Goal: Transaction & Acquisition: Purchase product/service

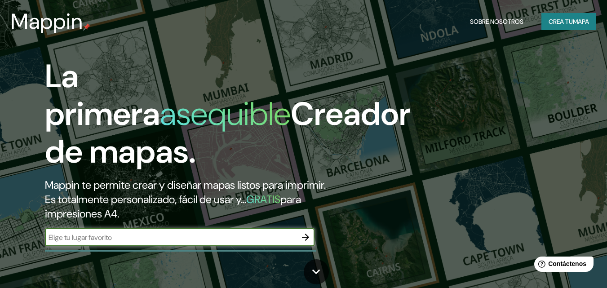
click at [271, 241] on input "text" at bounding box center [171, 237] width 252 height 10
type input "[GEOGRAPHIC_DATA], [GEOGRAPHIC_DATA]"
click at [306, 241] on icon "button" at bounding box center [305, 237] width 11 height 11
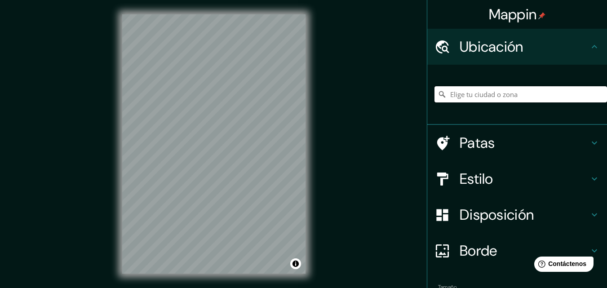
click at [519, 95] on input "Elige tu ciudad o zona" at bounding box center [520, 94] width 172 height 16
click at [490, 142] on h4 "Patas" at bounding box center [523, 143] width 129 height 18
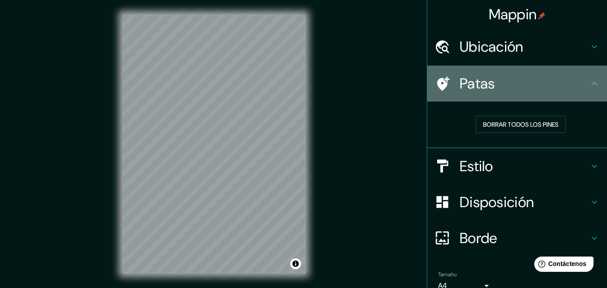
click at [582, 88] on h4 "Patas" at bounding box center [523, 84] width 129 height 18
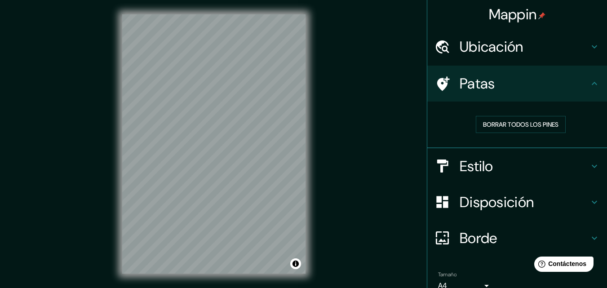
click at [592, 84] on icon at bounding box center [594, 83] width 5 height 3
click at [506, 167] on h4 "Estilo" at bounding box center [523, 166] width 129 height 18
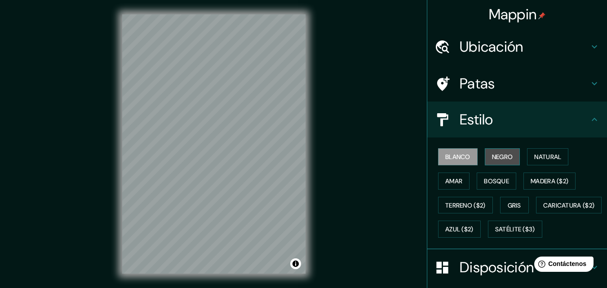
click at [503, 157] on font "Negro" at bounding box center [502, 157] width 21 height 8
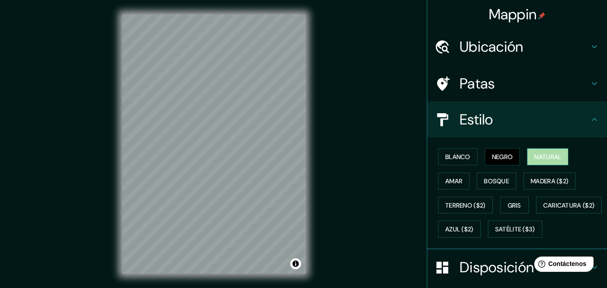
click at [534, 155] on font "Natural" at bounding box center [547, 157] width 27 height 8
click at [445, 180] on font "Amar" at bounding box center [453, 181] width 17 height 8
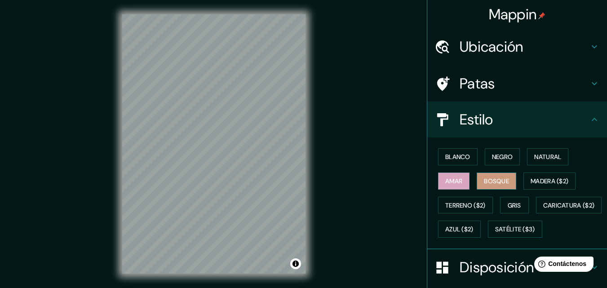
click at [490, 182] on font "Bosque" at bounding box center [496, 181] width 25 height 8
click at [545, 183] on font "Madera ($2)" at bounding box center [549, 181] width 38 height 8
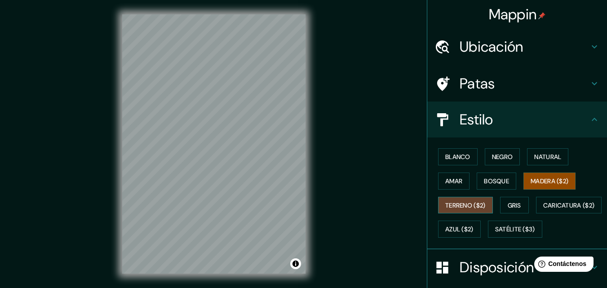
click at [472, 203] on font "Terreno ($2)" at bounding box center [465, 205] width 40 height 8
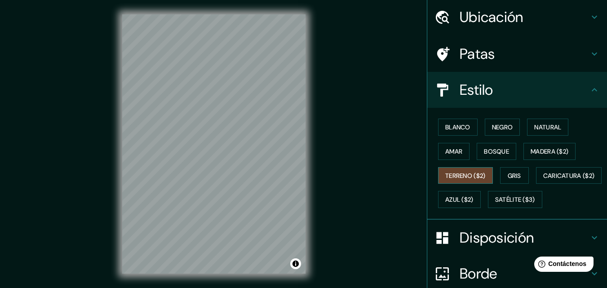
scroll to position [45, 0]
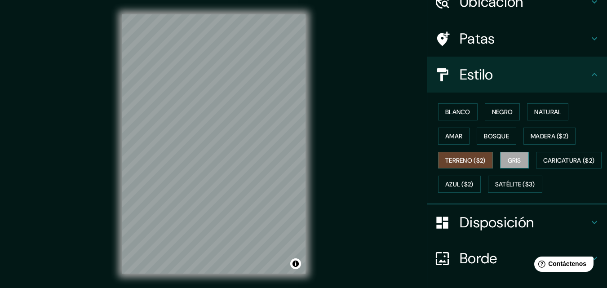
click at [512, 158] on font "Gris" at bounding box center [514, 160] width 13 height 8
click at [543, 118] on button "Natural" at bounding box center [547, 111] width 41 height 17
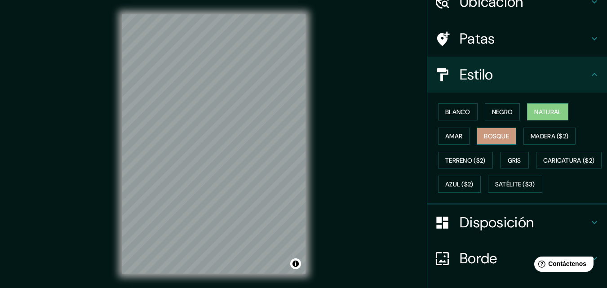
click at [497, 136] on font "Bosque" at bounding box center [496, 136] width 25 height 8
click at [493, 112] on font "Negro" at bounding box center [502, 112] width 21 height 8
click at [491, 133] on font "Bosque" at bounding box center [496, 136] width 25 height 8
click at [458, 138] on button "Amar" at bounding box center [453, 136] width 31 height 17
click at [539, 109] on font "Natural" at bounding box center [547, 112] width 27 height 8
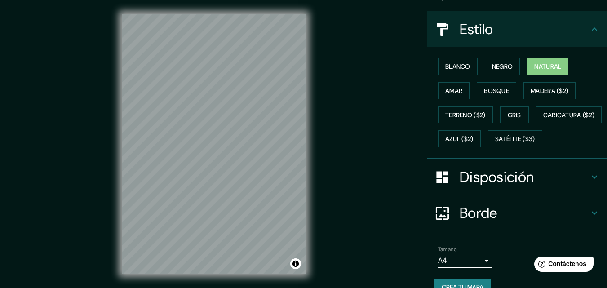
scroll to position [132, 0]
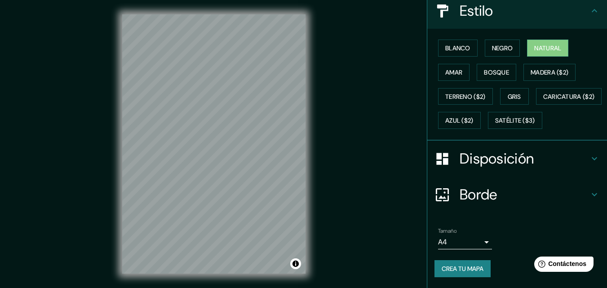
click at [572, 156] on h4 "Disposición" at bounding box center [523, 159] width 129 height 18
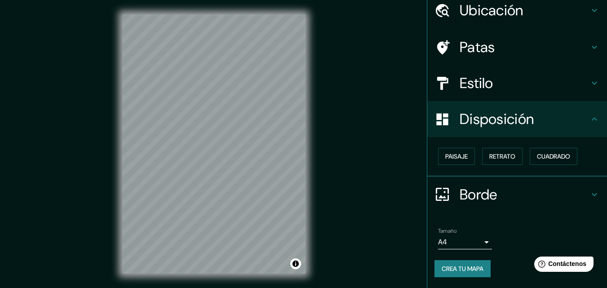
scroll to position [36, 0]
click at [464, 159] on button "Paisaje" at bounding box center [456, 156] width 37 height 17
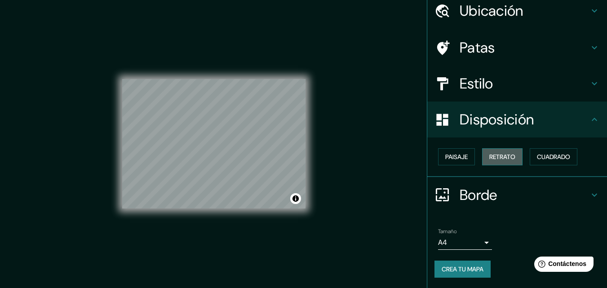
click at [491, 155] on font "Retrato" at bounding box center [502, 157] width 26 height 8
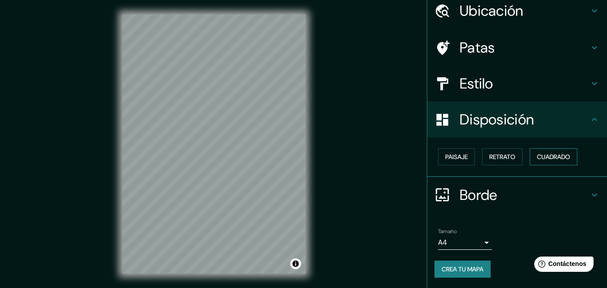
click at [541, 158] on font "Cuadrado" at bounding box center [553, 157] width 33 height 8
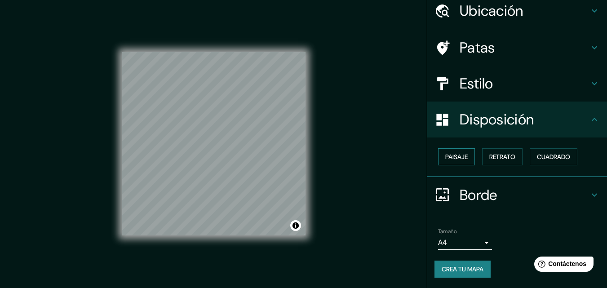
click at [465, 158] on button "Paisaje" at bounding box center [456, 156] width 37 height 17
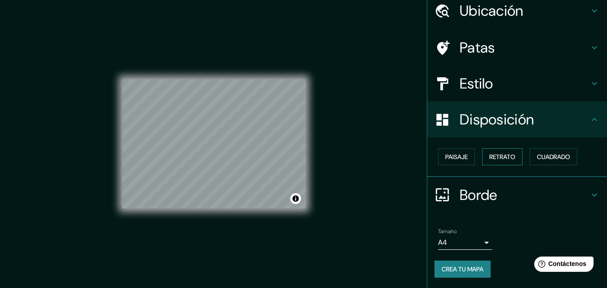
click at [499, 156] on font "Retrato" at bounding box center [502, 157] width 26 height 8
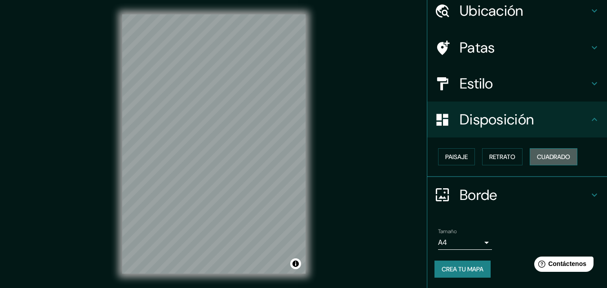
click at [537, 161] on font "Cuadrado" at bounding box center [553, 157] width 33 height 8
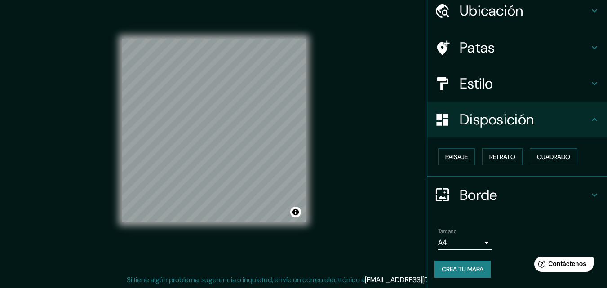
scroll to position [14, 0]
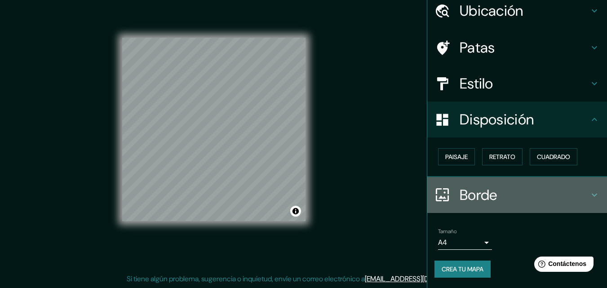
click at [572, 189] on h4 "Borde" at bounding box center [523, 195] width 129 height 18
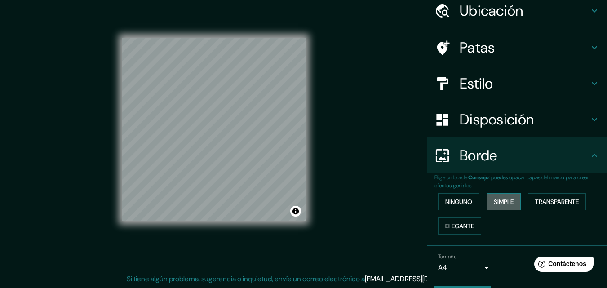
click at [499, 202] on font "Simple" at bounding box center [504, 202] width 20 height 8
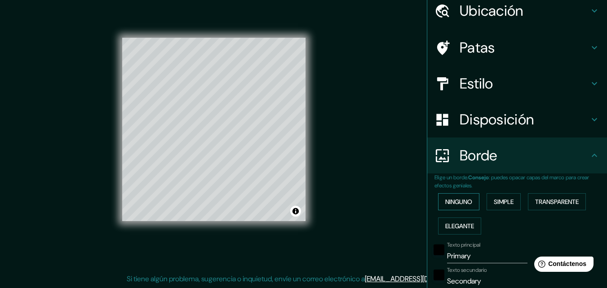
click at [462, 199] on font "Ninguno" at bounding box center [458, 202] width 27 height 8
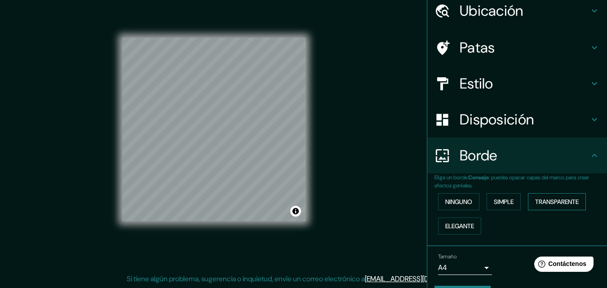
click at [552, 207] on font "Transparente" at bounding box center [557, 202] width 44 height 12
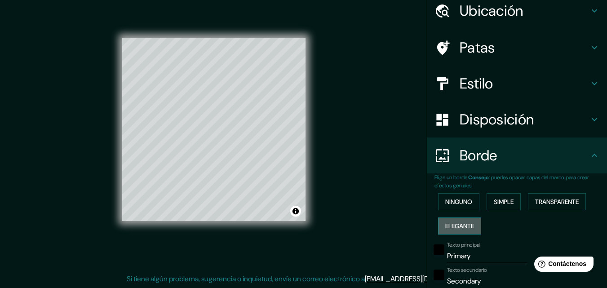
click at [451, 227] on font "Elegante" at bounding box center [459, 226] width 29 height 8
click at [449, 211] on div "Ninguno Simple Transparente Elegante" at bounding box center [520, 214] width 172 height 49
click at [452, 204] on font "Ninguno" at bounding box center [458, 202] width 27 height 8
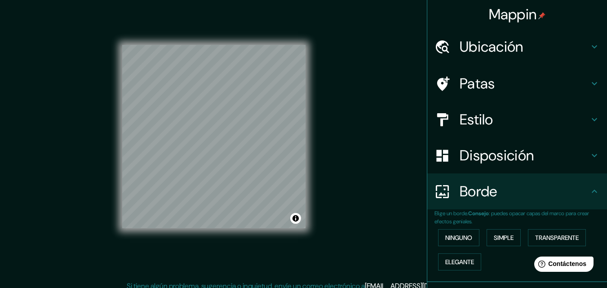
scroll to position [0, 0]
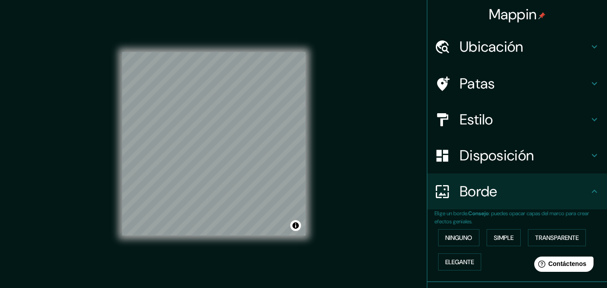
click at [499, 47] on font "Ubicación" at bounding box center [491, 46] width 64 height 19
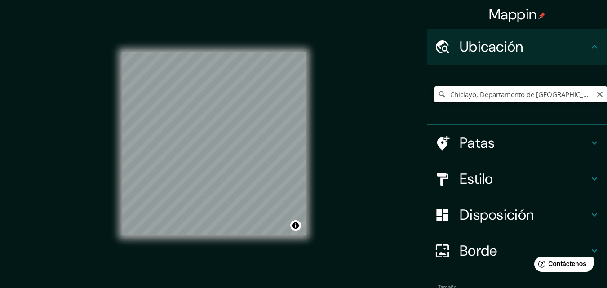
click at [487, 93] on input "Chiclayo, Departamento de [GEOGRAPHIC_DATA], [GEOGRAPHIC_DATA]" at bounding box center [520, 94] width 172 height 16
click at [495, 93] on input "Chiclayo, Departamento de [GEOGRAPHIC_DATA], [GEOGRAPHIC_DATA]" at bounding box center [520, 94] width 172 height 16
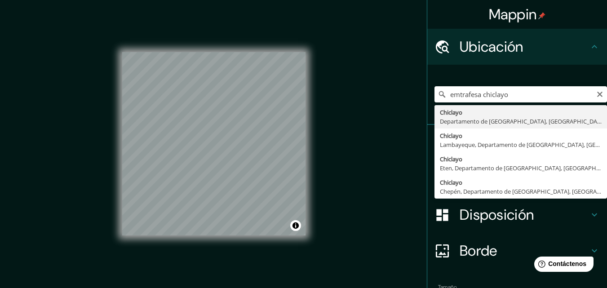
type input "Chiclayo, Departamento de [GEOGRAPHIC_DATA], [GEOGRAPHIC_DATA]"
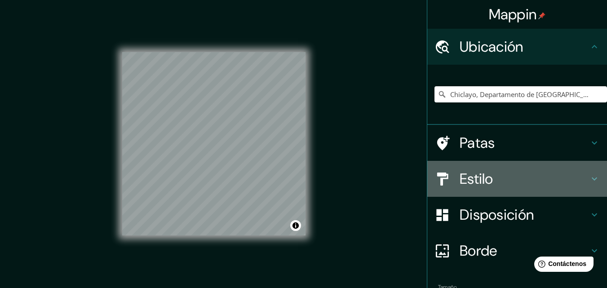
click at [518, 177] on h4 "Estilo" at bounding box center [523, 179] width 129 height 18
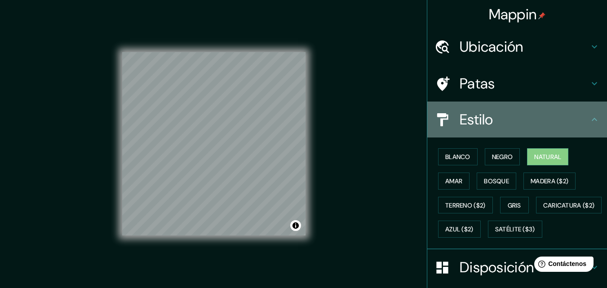
click at [501, 121] on h4 "Estilo" at bounding box center [523, 119] width 129 height 18
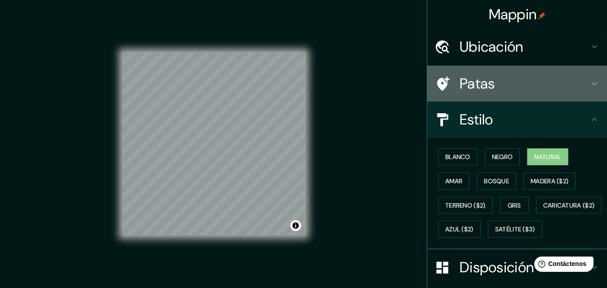
click at [495, 84] on h4 "Patas" at bounding box center [523, 84] width 129 height 18
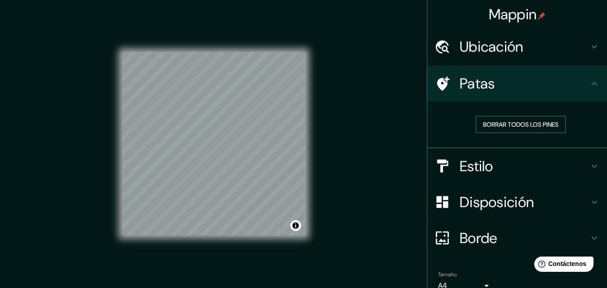
click at [503, 124] on font "Borrar todos los pines" at bounding box center [520, 124] width 75 height 8
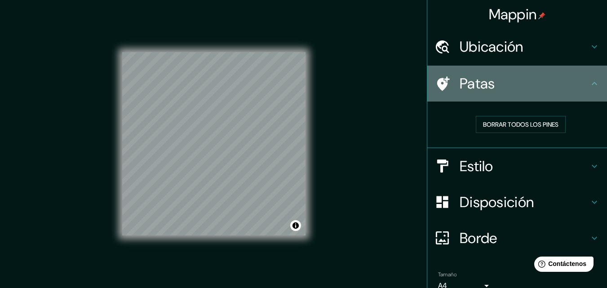
click at [579, 77] on h4 "Patas" at bounding box center [523, 84] width 129 height 18
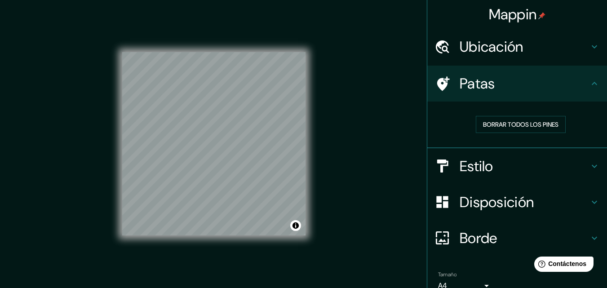
click at [589, 83] on icon at bounding box center [594, 83] width 11 height 11
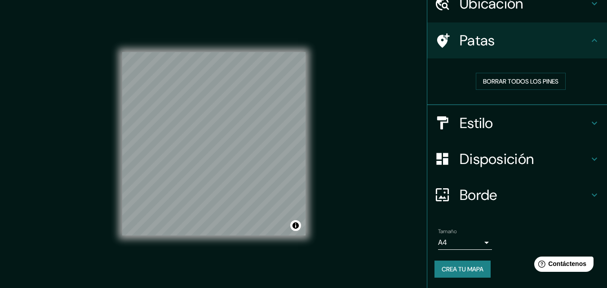
click at [513, 119] on h4 "Estilo" at bounding box center [523, 123] width 129 height 18
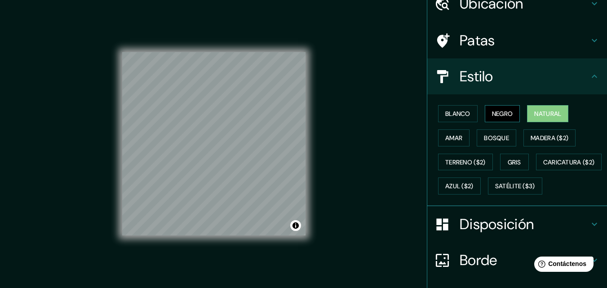
click at [497, 116] on font "Negro" at bounding box center [502, 114] width 21 height 8
click at [464, 113] on font "Blanco" at bounding box center [457, 114] width 25 height 8
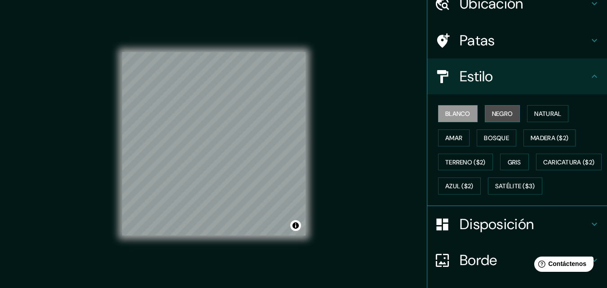
click at [492, 108] on font "Negro" at bounding box center [502, 114] width 21 height 12
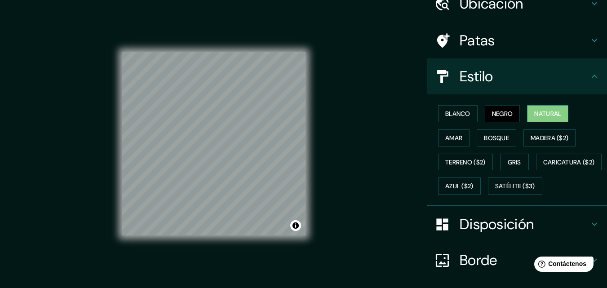
click at [534, 116] on font "Natural" at bounding box center [547, 114] width 27 height 8
click at [490, 138] on font "Bosque" at bounding box center [496, 138] width 25 height 8
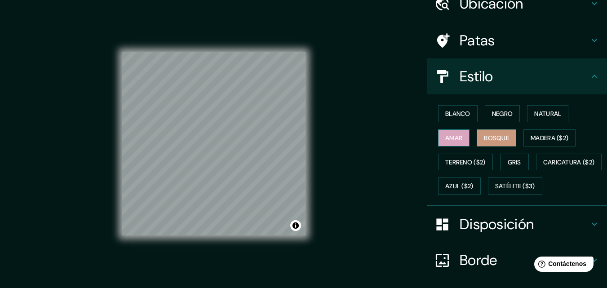
click at [454, 138] on font "Amar" at bounding box center [453, 138] width 17 height 8
click at [498, 138] on font "Bosque" at bounding box center [496, 138] width 25 height 8
click at [512, 164] on font "Gris" at bounding box center [514, 162] width 13 height 8
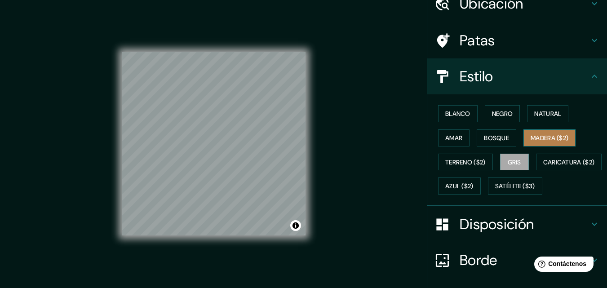
click at [543, 141] on font "Madera ($2)" at bounding box center [549, 138] width 38 height 8
click at [514, 164] on font "Gris" at bounding box center [514, 162] width 13 height 8
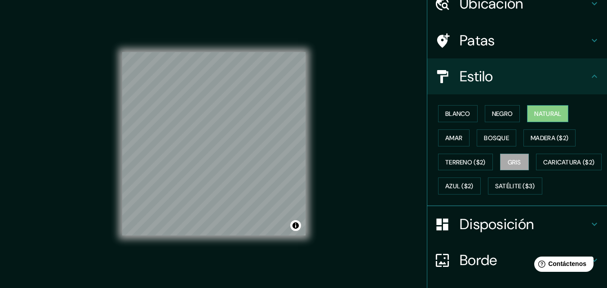
click at [546, 113] on font "Natural" at bounding box center [547, 114] width 27 height 8
click at [504, 114] on font "Negro" at bounding box center [502, 114] width 21 height 8
